Goal: Task Accomplishment & Management: Manage account settings

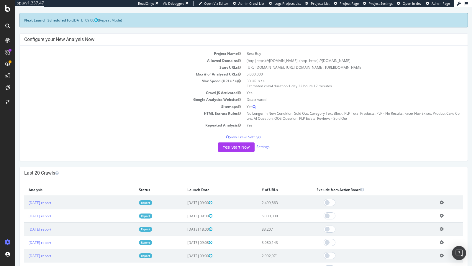
scroll to position [49, 0]
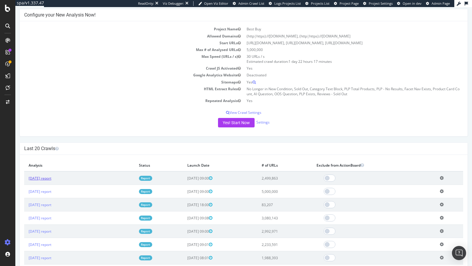
click at [51, 177] on link "2025 Sep. 23rd report" at bounding box center [40, 178] width 23 height 5
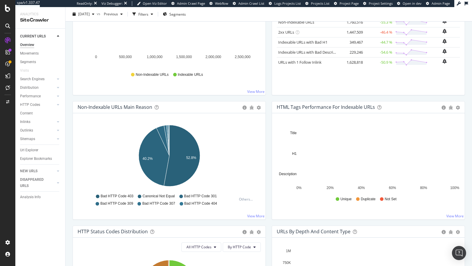
scroll to position [344, 0]
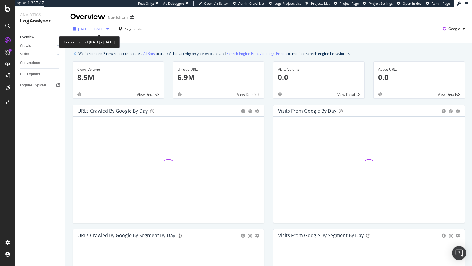
click at [104, 28] on span "[DATE] - [DATE]" at bounding box center [91, 29] width 26 height 5
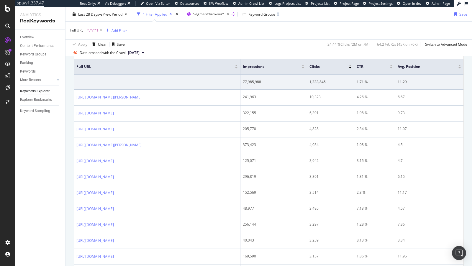
scroll to position [96, 0]
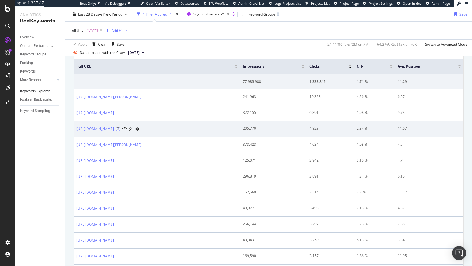
click at [120, 127] on icon at bounding box center [118, 129] width 4 height 4
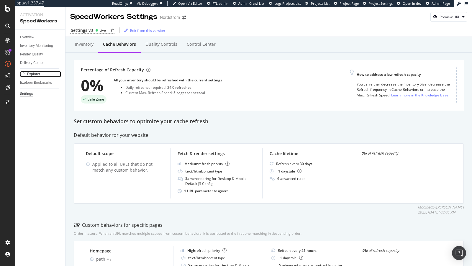
click at [32, 76] on div "URL Explorer" at bounding box center [30, 74] width 20 height 6
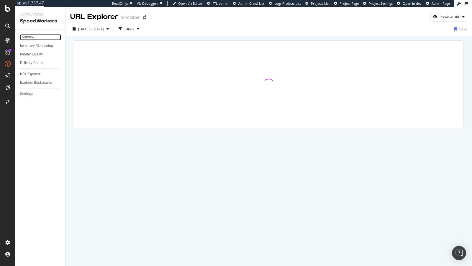
click at [30, 34] on div "Overview" at bounding box center [27, 37] width 14 height 6
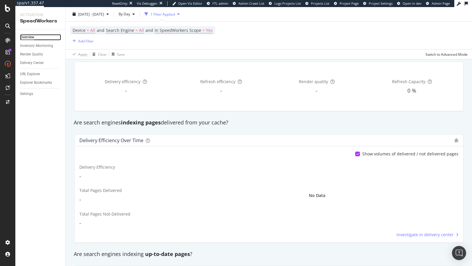
scroll to position [42, 0]
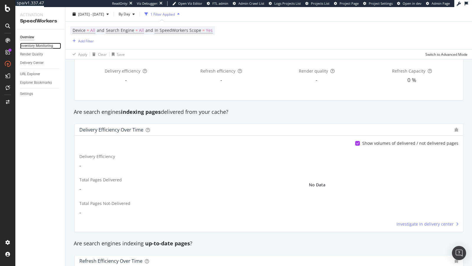
click at [27, 45] on div "Inventory Monitoring" at bounding box center [36, 46] width 33 height 6
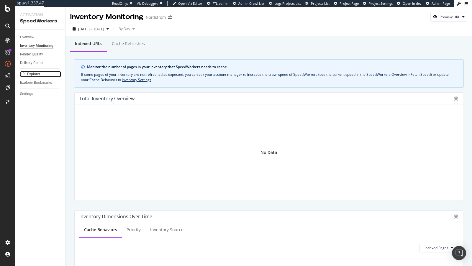
click at [30, 74] on div "URL Explorer" at bounding box center [30, 74] width 20 height 6
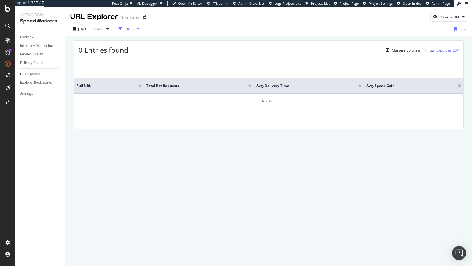
click at [134, 30] on div "Filters" at bounding box center [129, 29] width 10 height 5
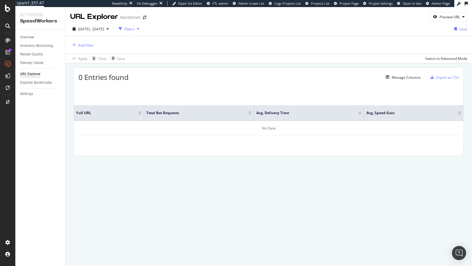
click at [134, 30] on div "Filters" at bounding box center [129, 29] width 10 height 5
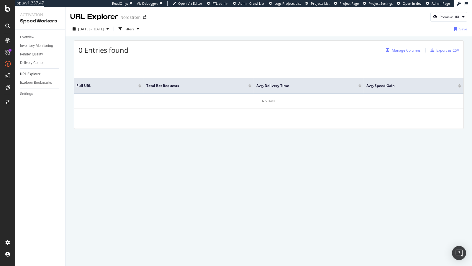
click at [411, 52] on div "Manage Columns" at bounding box center [405, 50] width 29 height 5
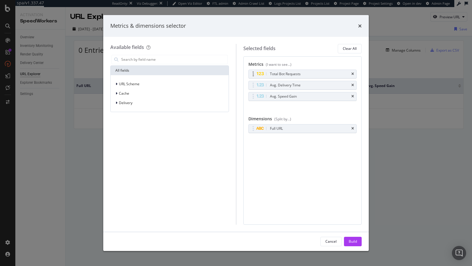
click at [353, 71] on div "Total Bot Requests" at bounding box center [303, 74] width 108 height 8
click at [353, 74] on icon "times" at bounding box center [352, 74] width 3 height 4
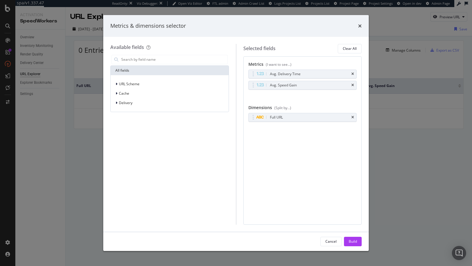
click at [353, 74] on icon "times" at bounding box center [352, 74] width 3 height 4
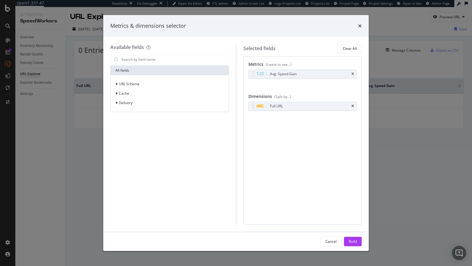
click at [353, 74] on icon "times" at bounding box center [352, 74] width 3 height 4
click at [357, 239] on button "Build" at bounding box center [353, 241] width 18 height 9
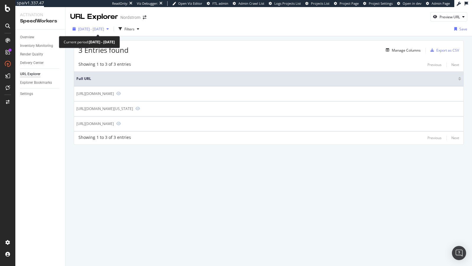
click at [88, 29] on span "2025 Sep. 4th - Sep. 26th" at bounding box center [91, 29] width 26 height 5
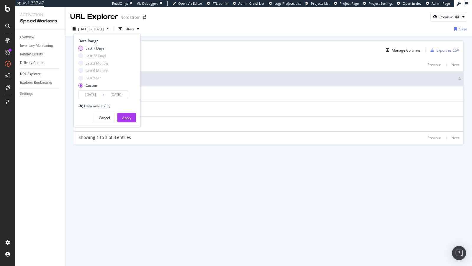
click at [98, 47] on div "Last 7 Days" at bounding box center [94, 48] width 19 height 5
type input "2025/09/23"
type input "2025/09/29"
click at [127, 116] on div "Apply" at bounding box center [126, 117] width 9 height 5
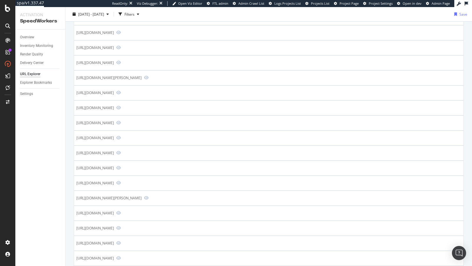
scroll to position [81, 0]
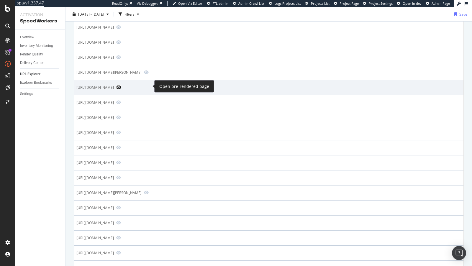
click at [121, 86] on icon "Preview https://www.nordstrom.com/browse/new" at bounding box center [118, 87] width 5 height 4
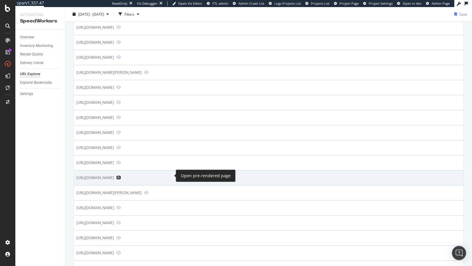
click at [121, 175] on icon "Preview https://www.nordstrom.com/brands/nike--535?page=2" at bounding box center [118, 177] width 5 height 4
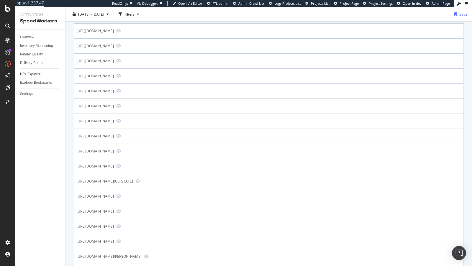
scroll to position [338, 0]
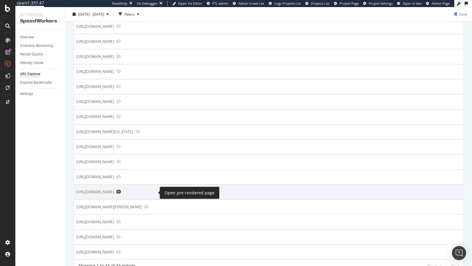
click at [121, 191] on icon "Preview https://www.nordstrom.com/browse/women" at bounding box center [118, 192] width 5 height 4
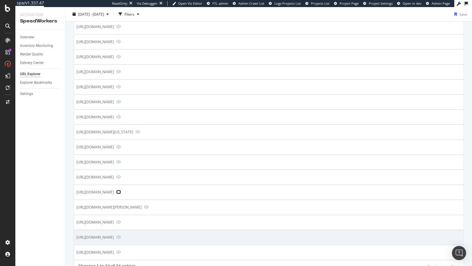
scroll to position [337, 0]
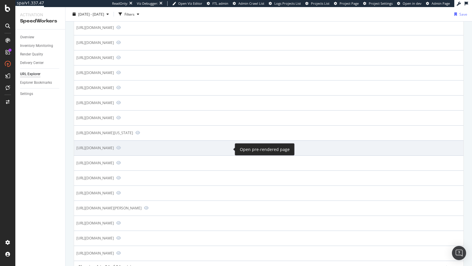
click at [121, 150] on span at bounding box center [117, 147] width 7 height 5
click at [121, 149] on icon "Preview https://www.nordstrom.com/s/adrianna-papell-mikado-high-low-sleeveless-…" at bounding box center [118, 148] width 5 height 4
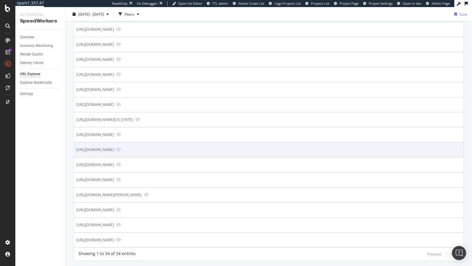
scroll to position [1, 0]
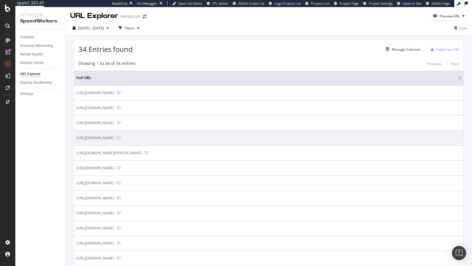
click at [114, 137] on div "https://www.nordstrom.com/store-details/united-states/ca/brea/nordstrom-brea-ma…" at bounding box center [94, 137] width 37 height 5
click at [121, 136] on icon "Preview https://www.nordstrom.com/store-details/united-states/ca/brea/nordstrom…" at bounding box center [118, 138] width 5 height 4
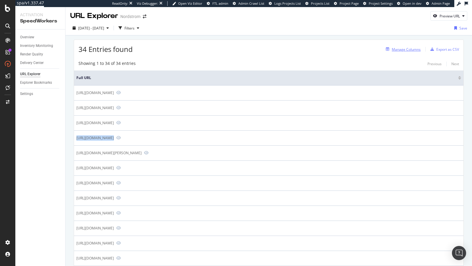
click at [405, 48] on div "Manage Columns" at bounding box center [405, 49] width 29 height 5
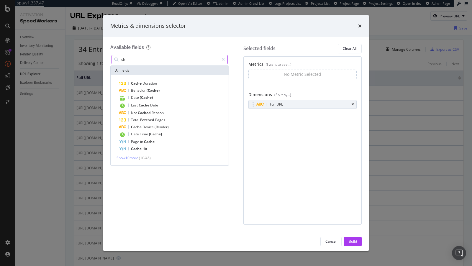
type input "c"
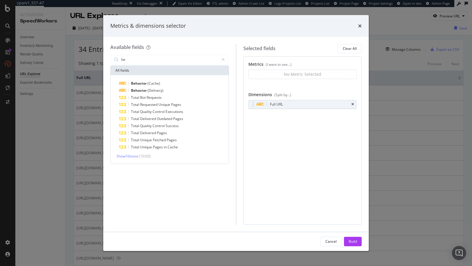
type input "be"
click at [29, 80] on div "Metrics & dimensions selector Available fields be All fields Behavior (Cache) B…" at bounding box center [236, 133] width 472 height 266
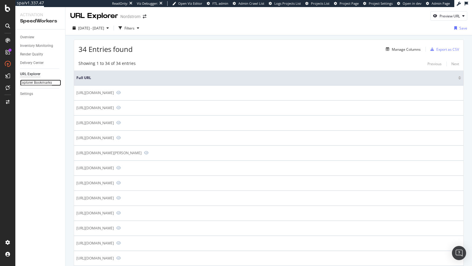
click at [28, 80] on div "Explorer Bookmarks" at bounding box center [36, 83] width 32 height 6
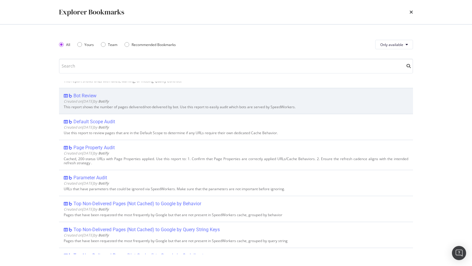
scroll to position [49, 0]
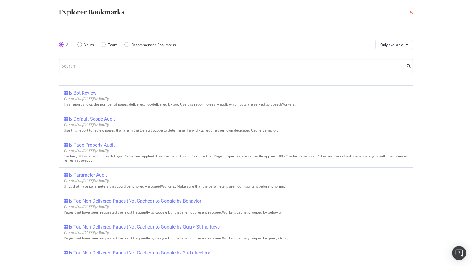
click at [412, 11] on icon "times" at bounding box center [411, 12] width 4 height 5
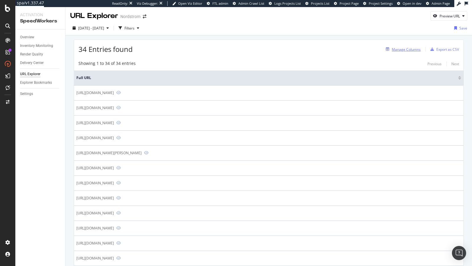
click at [406, 48] on div "Manage Columns" at bounding box center [405, 49] width 29 height 5
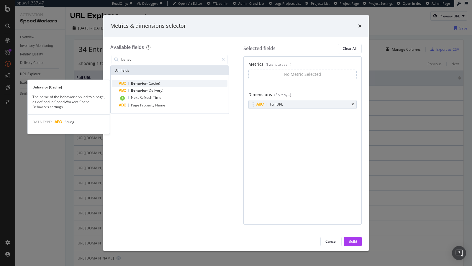
type input "behav"
click at [160, 85] on div "Behavior (Cache)" at bounding box center [173, 83] width 108 height 7
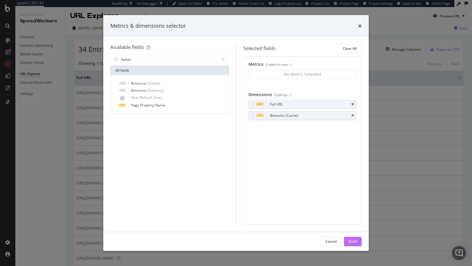
click at [358, 239] on button "Build" at bounding box center [353, 241] width 18 height 9
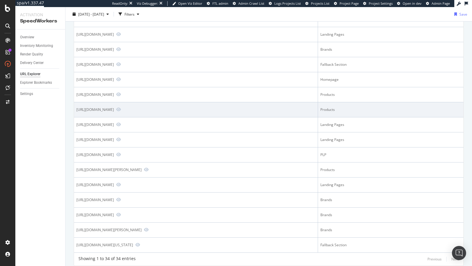
scroll to position [197, 0]
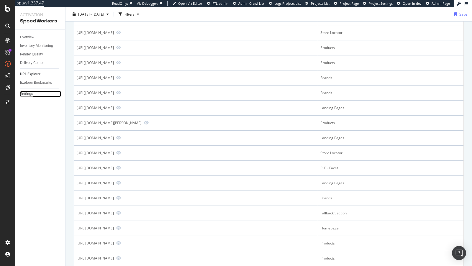
click at [23, 95] on div "Settings" at bounding box center [26, 94] width 13 height 6
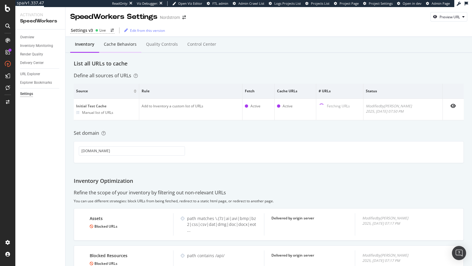
click at [128, 47] on div "Cache behaviors" at bounding box center [120, 44] width 33 height 6
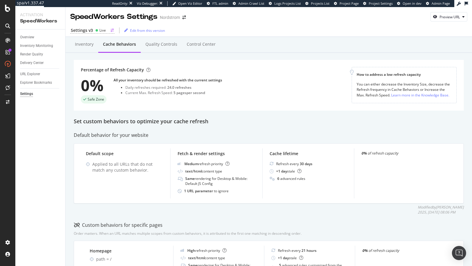
click at [89, 30] on div "Settings v3" at bounding box center [82, 30] width 22 height 6
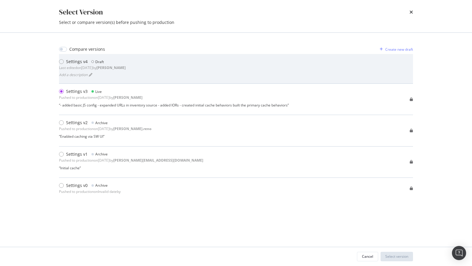
click at [106, 64] on div "Settings v4 Draft" at bounding box center [92, 62] width 67 height 6
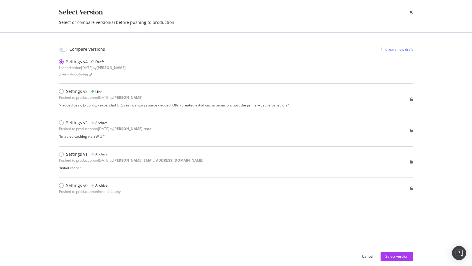
click at [414, 9] on div "Select Version Select or compare version(s) before pushing to production" at bounding box center [235, 16] width 377 height 32
click at [410, 14] on div "times" at bounding box center [411, 12] width 4 height 10
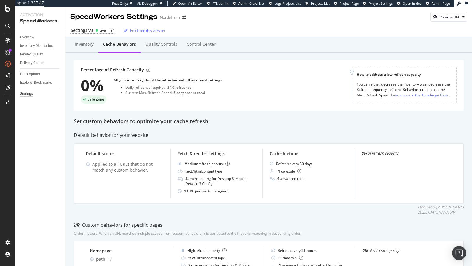
scroll to position [116, 0]
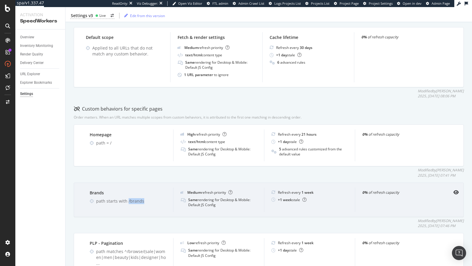
drag, startPoint x: 127, startPoint y: 200, endPoint x: 154, endPoint y: 202, distance: 27.2
click at [154, 202] on div "path starts with /brands" at bounding box center [131, 201] width 70 height 6
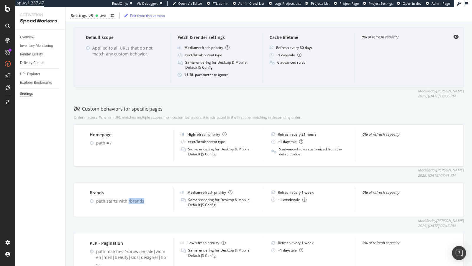
copy div "/brands"
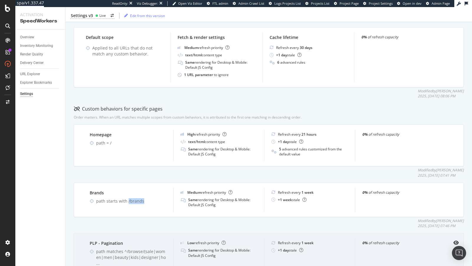
scroll to position [173, 0]
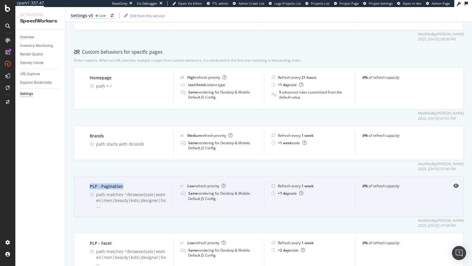
drag, startPoint x: 121, startPoint y: 182, endPoint x: 82, endPoint y: 187, distance: 39.1
click at [82, 187] on div "PLP - Pagination path matches ^/browse/(sale|women|men|beauty|kids|designer|ho …" at bounding box center [269, 196] width 390 height 41
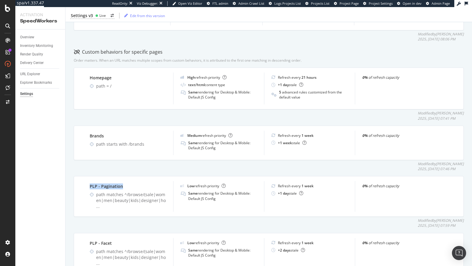
copy div "PLP - Pagination"
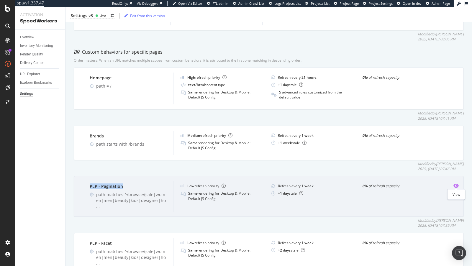
click at [424, 184] on icon "eye" at bounding box center [455, 185] width 5 height 5
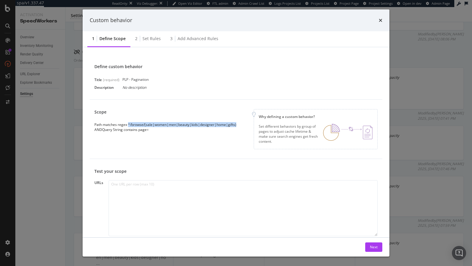
drag, startPoint x: 128, startPoint y: 124, endPoint x: 238, endPoint y: 126, distance: 109.7
click at [238, 126] on div "Scope Path matches regex ^/browse/(sale|women|men|beauty|kids|designer|home|gif…" at bounding box center [167, 120] width 147 height 23
copy div "^/browse/(sale|women|men|beauty|kids|designer|home|gifts)"
click at [65, 126] on div "Custom behavior 1 Define scope 2 Set rules 3 Add advanced rules Define custom b…" at bounding box center [236, 133] width 472 height 266
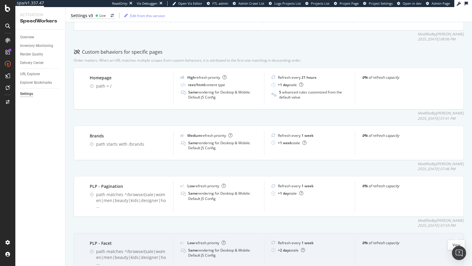
click at [424, 239] on icon "eye" at bounding box center [455, 242] width 5 height 5
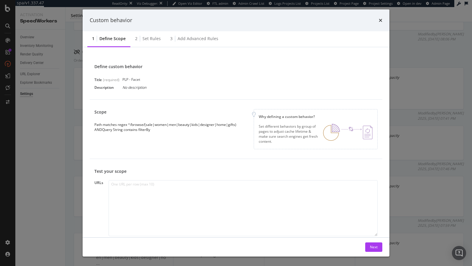
click at [77, 136] on div "Custom behavior 1 Define scope 2 Set rules 3 Add advanced rules Define custom b…" at bounding box center [236, 133] width 472 height 266
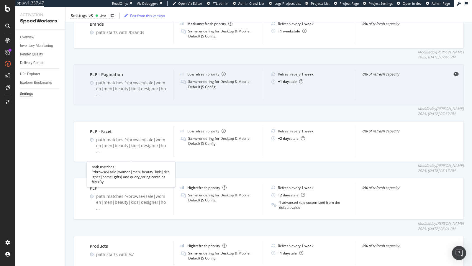
scroll to position [298, 0]
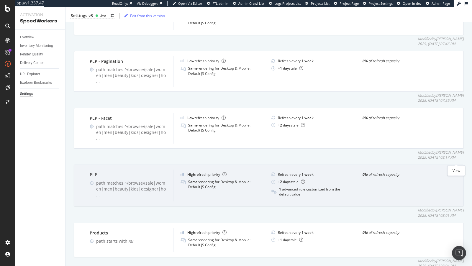
click at [424, 172] on icon "eye" at bounding box center [455, 174] width 5 height 5
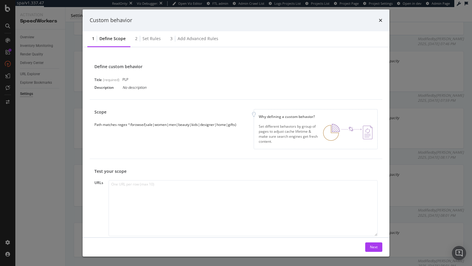
click at [31, 80] on div "Custom behavior 1 Define scope 2 Set rules 3 Add advanced rules Define custom b…" at bounding box center [236, 133] width 472 height 266
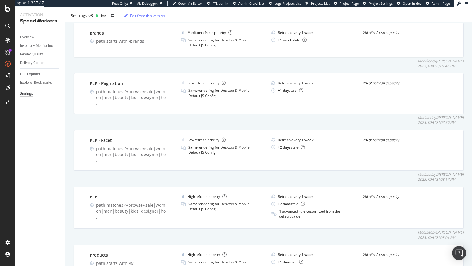
scroll to position [248, 0]
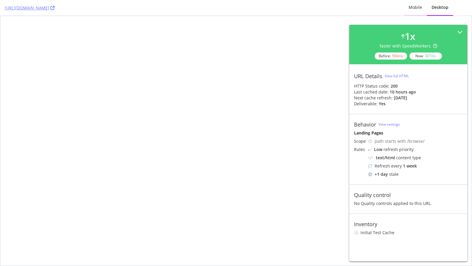
click at [410, 8] on div "Mobile" at bounding box center [415, 7] width 14 height 6
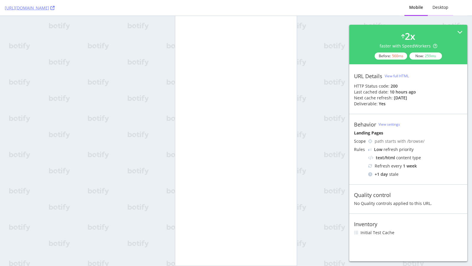
click at [437, 9] on div "Desktop" at bounding box center [440, 7] width 16 height 6
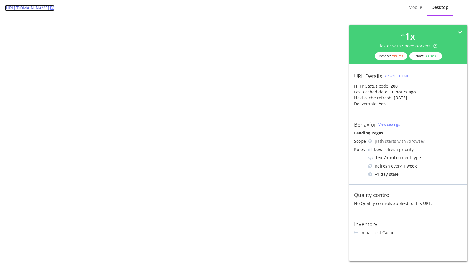
copy link "[URL][DOMAIN_NAME]"
click at [415, 8] on div "Mobile" at bounding box center [415, 7] width 14 height 6
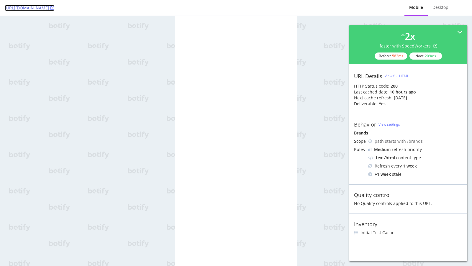
copy link "https://www.nordstrom.com/brands/nike--535?page=2"
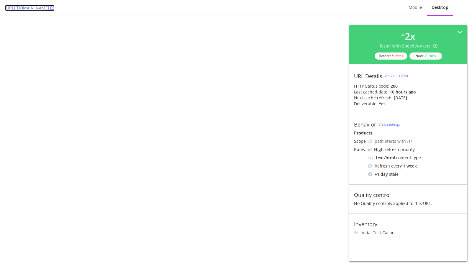
click at [55, 6] on icon at bounding box center [52, 8] width 4 height 4
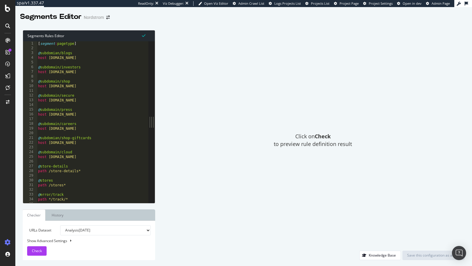
type textarea "[segment:pagetype]"
click at [87, 42] on div "[ segment : pagetype ] @ subdomian/blogs host blogs.nordstrom.com @ subdomain/i…" at bounding box center [93, 127] width 112 height 172
drag, startPoint x: 82, startPoint y: 42, endPoint x: 17, endPoint y: 42, distance: 64.9
click at [17, 42] on div "Segments Rules Editor [segment:pagetype] 1 2 3 4 5 6 7 8 9 10 11 12 13 14 15 16…" at bounding box center [243, 145] width 456 height 242
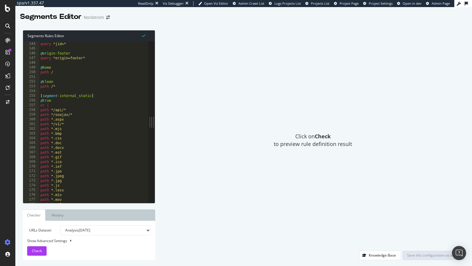
scroll to position [671, 0]
click at [64, 92] on div "@ jid query *jid=* @ origin-footer query *origin=footer* @ home path / @ clean …" at bounding box center [93, 126] width 109 height 172
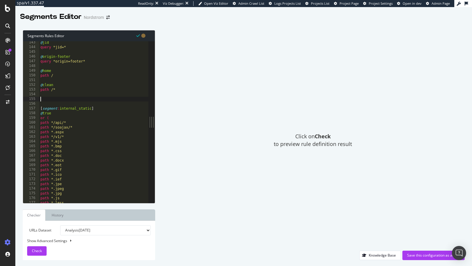
paste textarea "[segment:pagetype]"
type textarea "[segment:pagetype]"
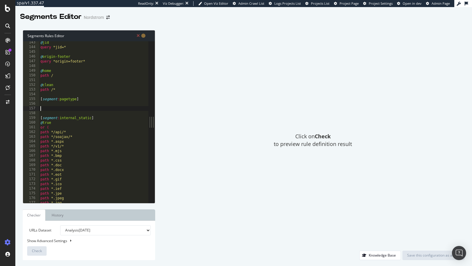
type textarea "B"
click at [67, 100] on div "@ jid query *jid=* @ origin-footer query *origin=footer* @ home path / @ clean …" at bounding box center [93, 126] width 109 height 172
click at [66, 98] on div "@ jid query *jid=* @ origin-footer query *origin=footer* @ home path / @ clean …" at bounding box center [93, 126] width 109 height 172
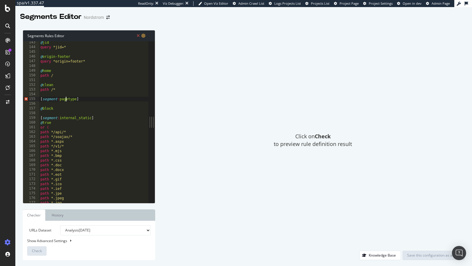
click at [66, 98] on div "@ jid query *jid=* @ origin-footer query *origin=footer* @ home path / @ clean …" at bounding box center [93, 126] width 109 height 172
paste textarea "segment:speedworkers_cache_behaviors"
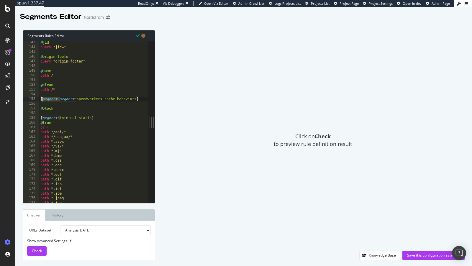
drag, startPoint x: 60, startPoint y: 100, endPoint x: 42, endPoint y: 101, distance: 17.1
click at [42, 101] on div "@ jid query *jid=* @ origin-footer query *origin=footer* @ home path / @ clean …" at bounding box center [93, 126] width 109 height 172
type textarea "[segment:speedworkers_cache_behaviors]"
click at [135, 103] on div "@ jid query *jid=* @ origin-footer query *origin=footer* @ home path / @ clean …" at bounding box center [93, 126] width 109 height 172
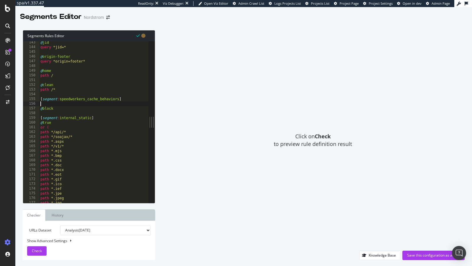
click at [60, 106] on div "@ jid query *jid=* @ origin-footer query *origin=footer* @ home path / @ clean …" at bounding box center [93, 126] width 109 height 172
type textarea "@blocked"
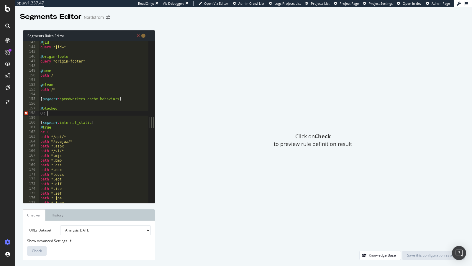
type textarea "OR ("
type textarea "path */api/*"
type textarea ")"
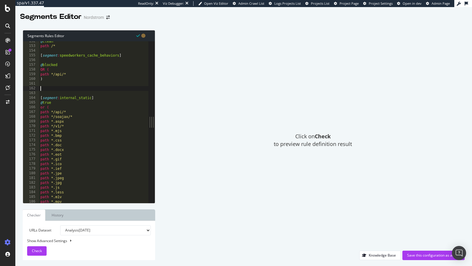
scroll to position [715, 0]
type textarea "@Homepage"
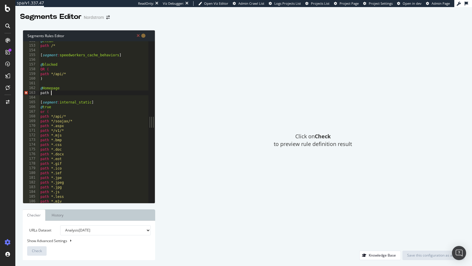
scroll to position [0, 1]
type textarea "path /"
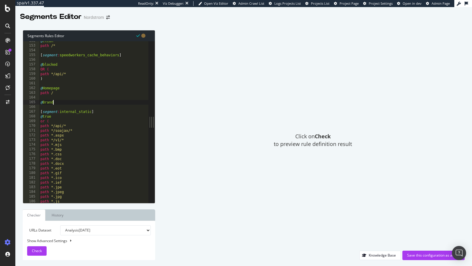
type textarea "@Brands"
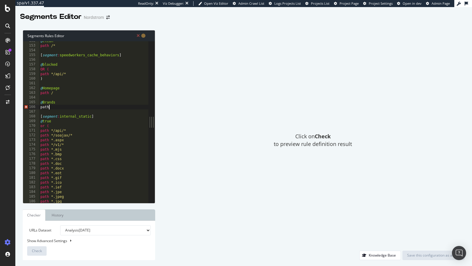
scroll to position [0, 0]
paste textarea "/brands"
type textarea "path /brands*"
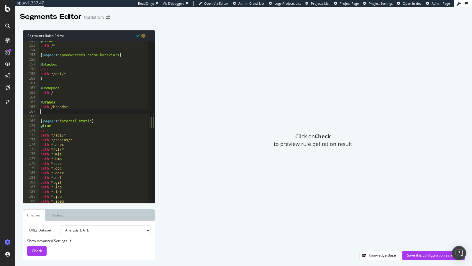
scroll to position [0, 0]
paste textarea "PLP - Pagination"
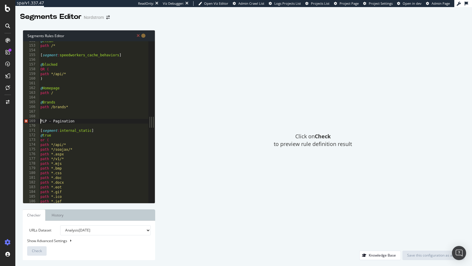
click at [41, 119] on div "@ clean path /* [ segment : speedworkers_cache_behaviors ] @ blocked OR ( path …" at bounding box center [93, 125] width 109 height 172
click at [53, 117] on div "@ clean path /* [ segment : speedworkers_cache_behaviors ] @ blocked OR ( path …" at bounding box center [93, 125] width 109 height 172
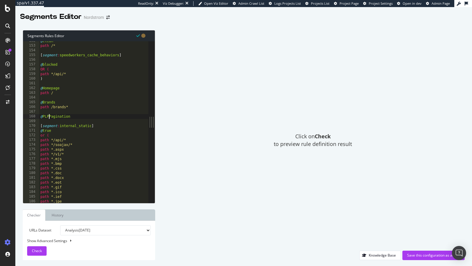
type textarea "@PLP-Pagination"
click at [92, 116] on div "@ clean path /* [ segment : speedworkers_cache_behaviors ] @ blocked OR ( path …" at bounding box center [93, 125] width 109 height 172
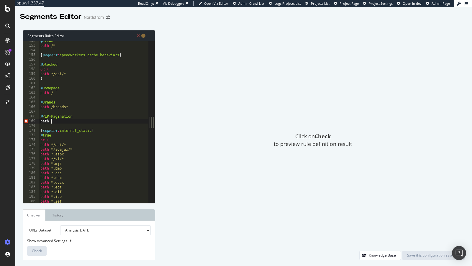
scroll to position [0, 0]
paste textarea "^/browse/(sale|women|men|beauty|kids|designer|home|gifts)"
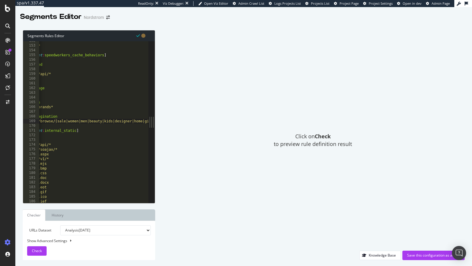
scroll to position [714, 0]
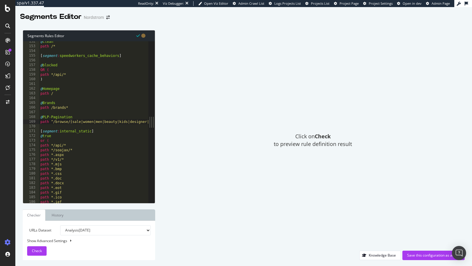
click at [50, 122] on div "@ clean path /* [ segment : speedworkers_cache_behaviors ] @ blocked OR ( path …" at bounding box center [106, 125] width 134 height 172
type textarea "path rx ^/browse/(sale|women|men|beauty|kids|designer|home|gifts)"
click at [62, 129] on div "@ clean path /* [ segment : speedworkers_cache_behaviors ] @ blocked OR ( path …" at bounding box center [109, 125] width 140 height 172
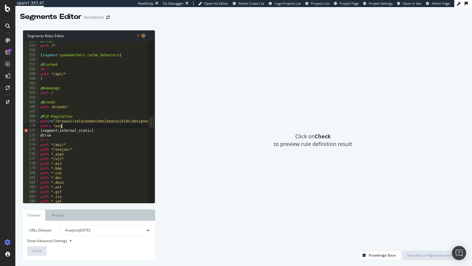
scroll to position [0, 1]
type textarea "query *page*"
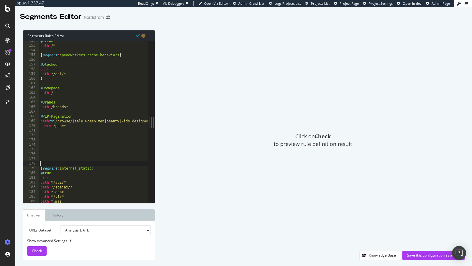
click at [56, 139] on div "@ clean path /* [ segment : speedworkers_cache_behaviors ] @ blocked OR ( path …" at bounding box center [109, 125] width 140 height 172
drag, startPoint x: 80, startPoint y: 114, endPoint x: 27, endPoint y: 114, distance: 53.7
click at [27, 114] on div "152 153 154 155 156 157 158 159 160 161 162 163 164 165 166 167 168 169 170 171…" at bounding box center [85, 122] width 125 height 162
drag, startPoint x: 79, startPoint y: 116, endPoint x: 2, endPoint y: 116, distance: 76.6
click at [2, 116] on div "spa/v1.337.47 ReadOnly: Viz Debugger: Open Viz Editor Admin Crawl List Logs Pro…" at bounding box center [236, 133] width 472 height 266
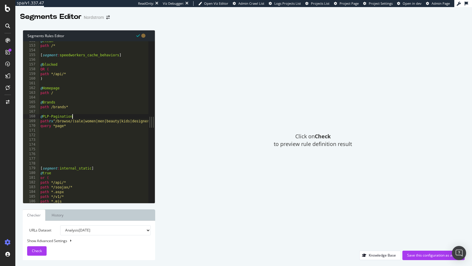
type textarea "@PLP-Pagination"
click at [45, 138] on div "@ clean path /* [ segment : speedworkers_cache_behaviors ] @ blocked OR ( path …" at bounding box center [109, 125] width 140 height 172
click at [72, 121] on div "@ clean path /* [ segment : speedworkers_cache_behaviors ] @ blocked OR ( path …" at bounding box center [109, 125] width 140 height 172
drag, startPoint x: 41, startPoint y: 115, endPoint x: 41, endPoint y: 128, distance: 12.4
click at [41, 128] on div "@ clean path /* [ segment : speedworkers_cache_behaviors ] @ blocked OR ( path …" at bounding box center [109, 125] width 140 height 172
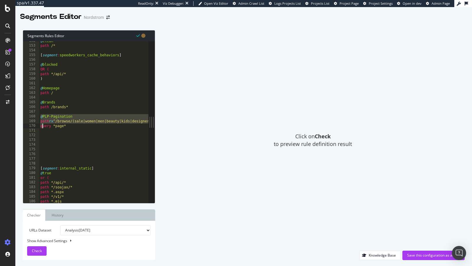
type textarea "path rx ^/browse/(sale|women|men|beauty|kids|designer|home|gifts) query *page*"
click at [46, 144] on div "@ clean path /* [ segment : speedworkers_cache_behaviors ] @ blocked OR ( path …" at bounding box center [109, 125] width 140 height 172
click at [48, 134] on div "@ clean path /* [ segment : speedworkers_cache_behaviors ] @ blocked OR ( path …" at bounding box center [109, 125] width 140 height 172
paste textarea "q"
type textarea "q"
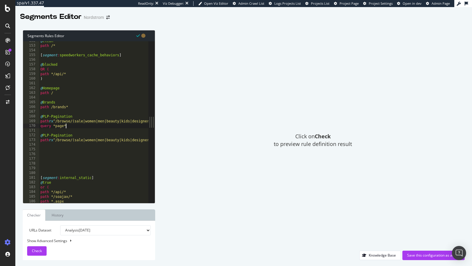
drag, startPoint x: 73, startPoint y: 126, endPoint x: 2, endPoint y: 126, distance: 70.8
click at [2, 126] on div "spa/v1.337.47 ReadOnly: Viz Debugger: Open Viz Editor Admin Crawl List Logs Pro…" at bounding box center [236, 133] width 472 height 266
type textarea "query *page*"
click at [54, 153] on div "@ clean path /* [ segment : speedworkers_cache_behaviors ] @ blocked OR ( path …" at bounding box center [109, 125] width 140 height 172
click at [54, 147] on div "@ clean path /* [ segment : speedworkers_cache_behaviors ] @ blocked OR ( path …" at bounding box center [109, 125] width 140 height 172
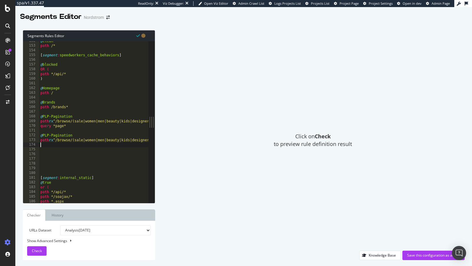
paste textarea "query *page*"
click at [58, 143] on div "@ clean path /* [ segment : speedworkers_cache_behaviors ] @ blocked OR ( path …" at bounding box center [109, 125] width 140 height 172
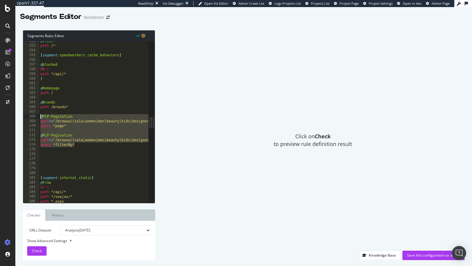
drag, startPoint x: 81, startPoint y: 144, endPoint x: 35, endPoint y: 115, distance: 54.7
click at [35, 115] on div "query *filterBy* 152 153 154 155 156 157 158 159 160 161 162 163 164 165 166 16…" at bounding box center [85, 122] width 125 height 162
click at [70, 134] on div "@ clean path /* [ segment : speedworkers_cache_behaviors ] @ blocked OR ( path …" at bounding box center [109, 125] width 140 height 172
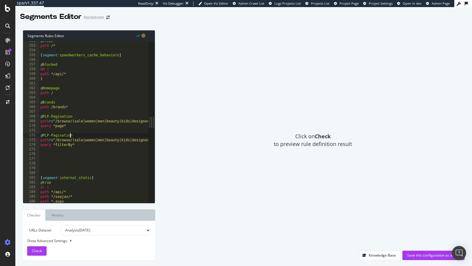
click at [70, 134] on div "@ clean path /* [ segment : speedworkers_cache_behaviors ] @ blocked OR ( path …" at bounding box center [109, 125] width 140 height 172
click at [88, 147] on div "@ clean path /* [ segment : speedworkers_cache_behaviors ] @ blocked OR ( path …" at bounding box center [109, 125] width 140 height 172
drag, startPoint x: 88, startPoint y: 147, endPoint x: 34, endPoint y: 137, distance: 54.5
click at [34, 137] on div "query *filterBy* 152 153 154 155 156 157 158 159 160 161 162 163 164 165 166 16…" at bounding box center [85, 122] width 125 height 162
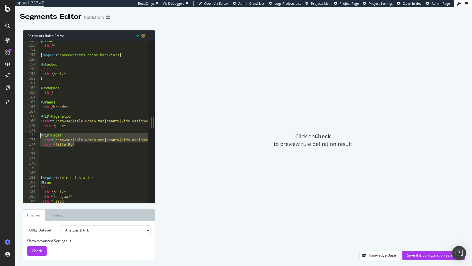
type textarea "@PLP-Facet path rx ^/browse/(sale|women|men|beauty|kids|designer|home|gifts)"
click at [49, 158] on div "@ clean path /* [ segment : speedworkers_cache_behaviors ] @ blocked OR ( path …" at bounding box center [109, 125] width 140 height 172
click at [49, 153] on div "@ clean path /* [ segment : speedworkers_cache_behaviors ] @ blocked OR ( path …" at bounding box center [109, 125] width 140 height 172
paste textarea "query *filterBy*"
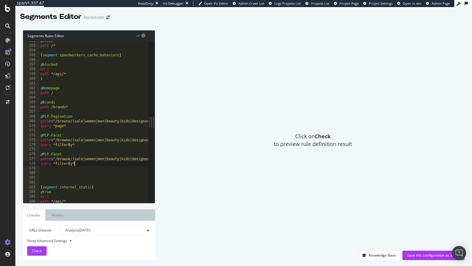
click at [56, 153] on div "@ clean path /* [ segment : speedworkers_cache_behaviors ] @ blocked OR ( path …" at bounding box center [109, 125] width 140 height 172
drag, startPoint x: 79, startPoint y: 164, endPoint x: 8, endPoint y: 164, distance: 71.6
click at [8, 164] on div "spa/v1.337.47 ReadOnly: Viz Debugger: Open Viz Editor Admin Crawl List Logs Pro…" at bounding box center [236, 133] width 472 height 266
type textarea "query *filterBy*"
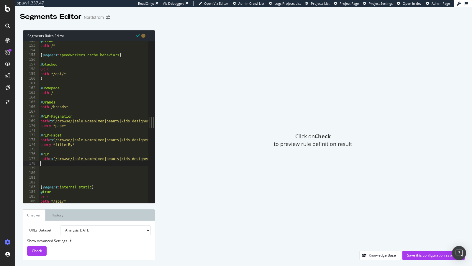
type textarea "path rx ^/browse/(sale|women|men|beauty|kids|designer|home|gifts)"
click at [49, 166] on div "@ clean path /* [ segment : speedworkers_cache_behaviors ] @ blocked OR ( path …" at bounding box center [109, 125] width 140 height 172
click at [50, 171] on div "@ clean path /* [ segment : speedworkers_cache_behaviors ] @ blocked OR ( path …" at bounding box center [109, 125] width 140 height 172
type textarea "@Products"
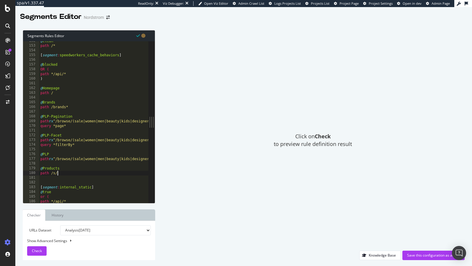
scroll to position [0, 1]
type textarea "path /s/*"
type textarea "@Store"
type textarea "@Store-Locator"
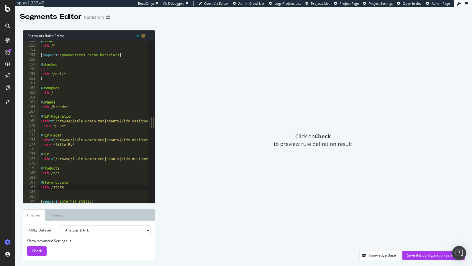
scroll to position [0, 1]
type textarea "path /store*"
type textarea "@Landing-Pages"
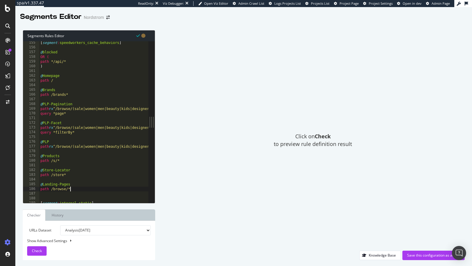
scroll to position [0, 2]
click at [37, 252] on span "Check" at bounding box center [37, 250] width 10 height 5
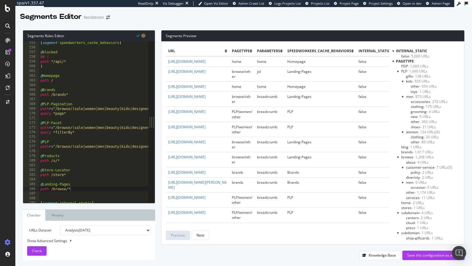
click at [396, 61] on div "pagetype" at bounding box center [426, 61] width 68 height 5
click at [393, 61] on div at bounding box center [393, 61] width 2 height 5
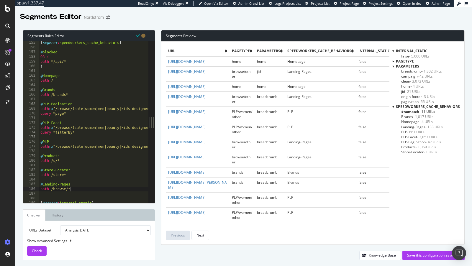
click at [422, 112] on span "- 11 URLs" at bounding box center [427, 111] width 16 height 5
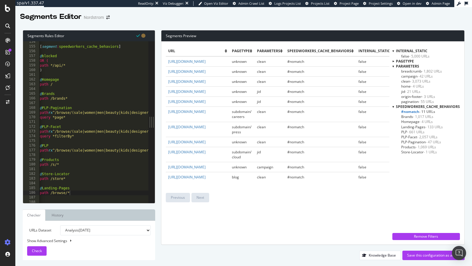
scroll to position [718, 0]
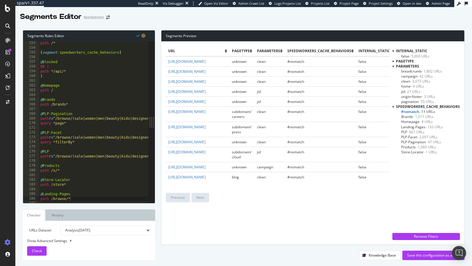
type textarea "path */api/*"
click at [71, 71] on div "path /* [ segment : speedworkers_cache_behaviors ] @ blocked OR ( path */api/* …" at bounding box center [109, 127] width 140 height 172
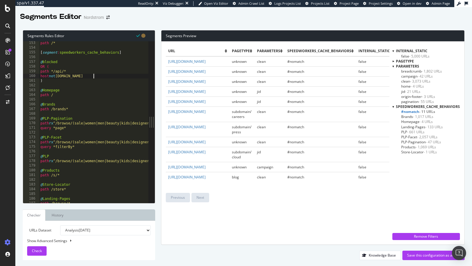
scroll to position [0, 4]
type textarea "host not www.nordstrom.com"
click at [38, 251] on span "Check" at bounding box center [37, 250] width 10 height 5
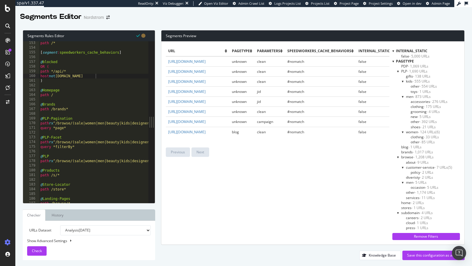
scroll to position [1, 0]
click at [394, 60] on div at bounding box center [393, 61] width 2 height 5
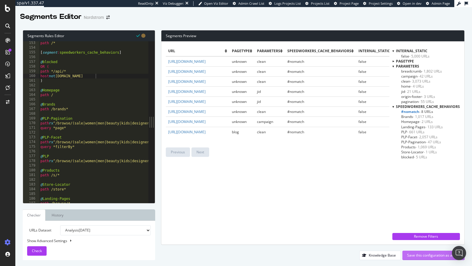
click at [429, 255] on div "Save this configuration as active" at bounding box center [433, 255] width 53 height 5
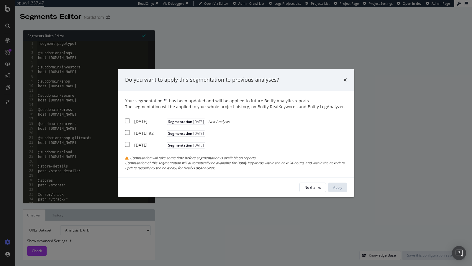
click at [155, 119] on div "2025 Sep. 26th" at bounding box center [149, 122] width 31 height 6
checkbox input "true"
click at [154, 130] on div "2025 Sep. 25th #2" at bounding box center [149, 133] width 31 height 6
checkbox input "true"
click at [150, 142] on div "Your segmentation " " has been updated and will be applied to future Botify Ana…" at bounding box center [236, 134] width 222 height 73
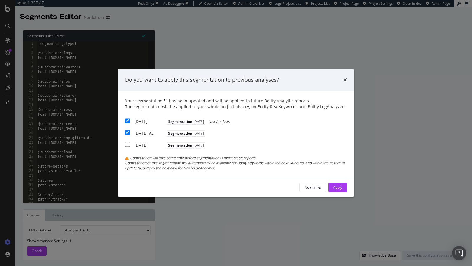
click at [150, 147] on div "2025 Jul. 17th" at bounding box center [149, 145] width 31 height 6
checkbox input "true"
click at [338, 190] on div "Apply" at bounding box center [337, 187] width 9 height 5
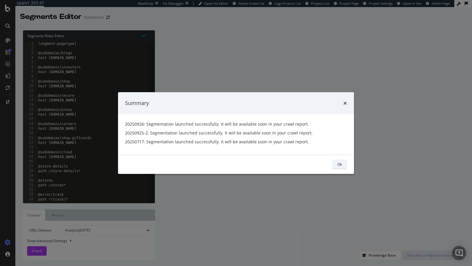
click at [339, 165] on div "Ok" at bounding box center [339, 164] width 4 height 5
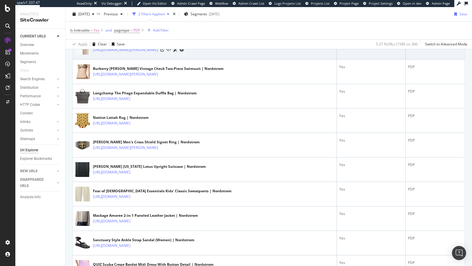
scroll to position [499, 0]
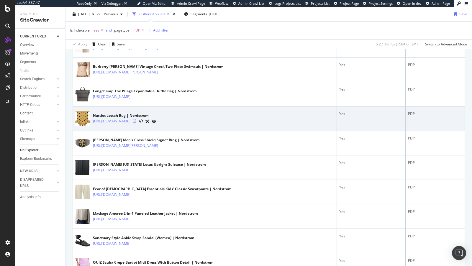
click at [136, 122] on icon at bounding box center [135, 121] width 4 height 4
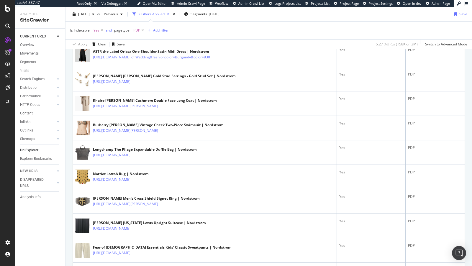
scroll to position [458, 0]
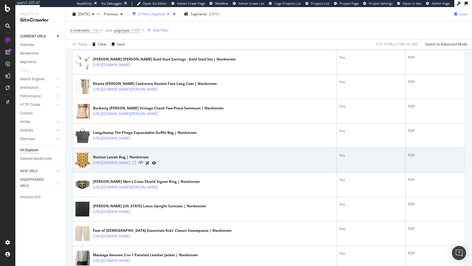
click at [136, 164] on icon at bounding box center [135, 163] width 4 height 4
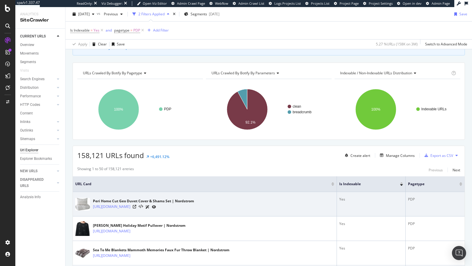
scroll to position [45, 0]
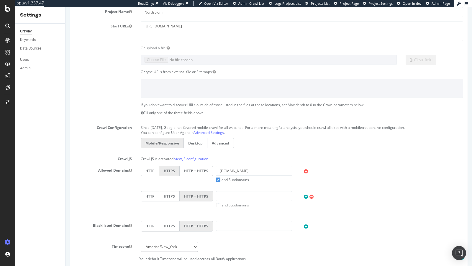
scroll to position [8, 0]
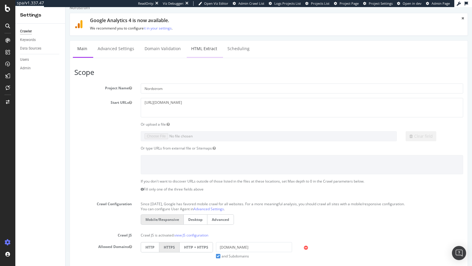
click at [195, 49] on link "HTML Extract" at bounding box center [204, 49] width 35 height 16
